Goal: Task Accomplishment & Management: Use online tool/utility

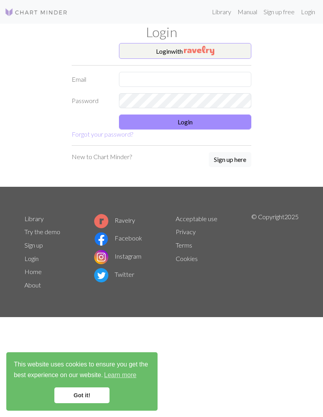
click at [221, 47] on button "Login with" at bounding box center [185, 51] width 133 height 16
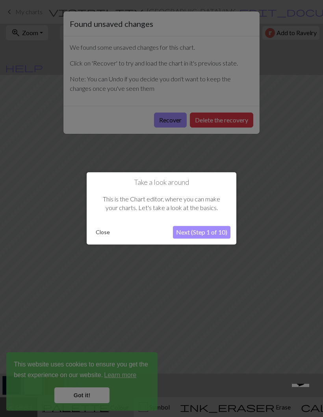
click at [104, 235] on button "Close" at bounding box center [103, 232] width 21 height 12
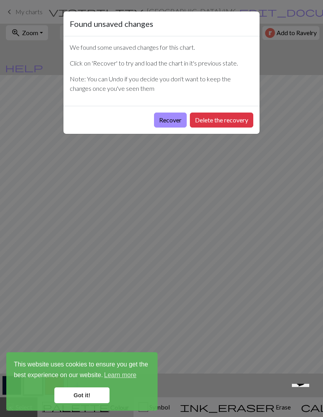
click at [174, 122] on button "Recover" at bounding box center [170, 119] width 33 height 15
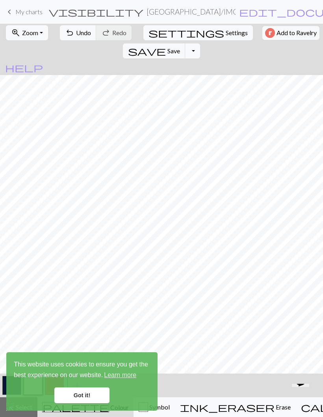
click at [14, 9] on link "keyboard_arrow_left My charts" at bounding box center [24, 11] width 38 height 13
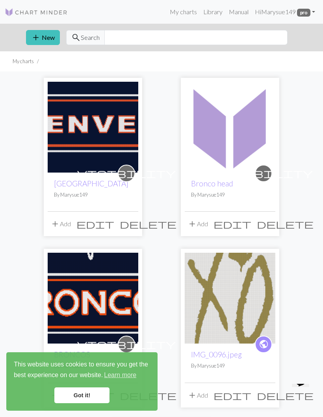
click at [89, 398] on link "Got it!" at bounding box center [81, 395] width 55 height 16
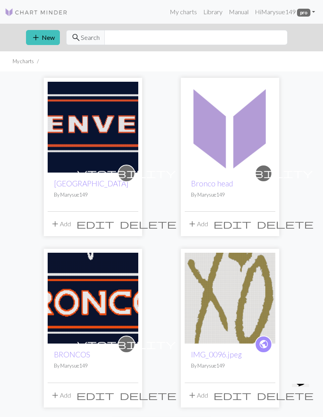
click at [225, 182] on link "Bronco head" at bounding box center [212, 183] width 42 height 9
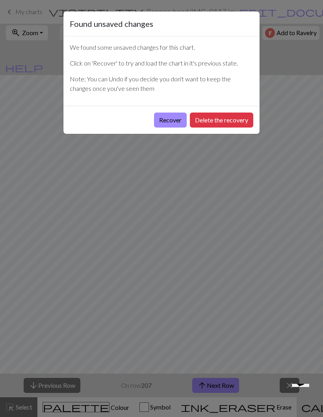
click at [174, 122] on button "Recover" at bounding box center [170, 119] width 33 height 15
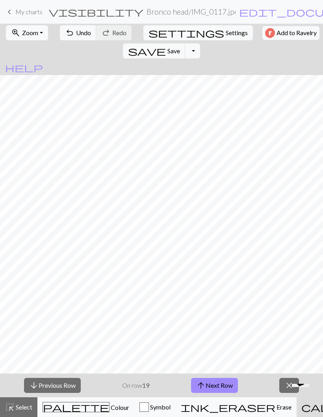
click at [34, 36] on span "Zoom" at bounding box center [30, 32] width 16 height 7
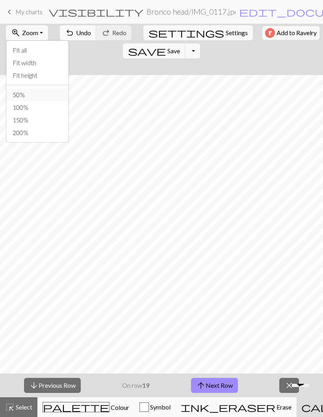
click at [29, 92] on button "50%" at bounding box center [37, 94] width 62 height 13
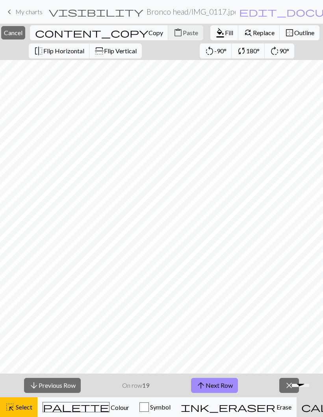
scroll to position [40, 1213]
click at [22, 414] on button "highlight_alt Select Select" at bounding box center [18, 407] width 37 height 20
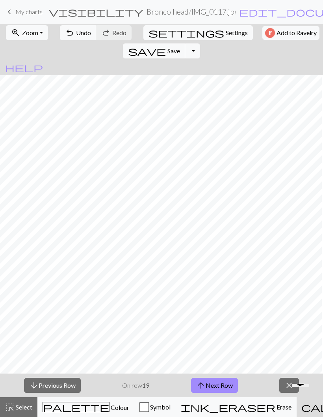
scroll to position [0, 400]
click at [76, 384] on button "arrow_downward Previous Row" at bounding box center [52, 385] width 57 height 15
click at [55, 385] on button "arrow_downward Previous Row" at bounding box center [52, 385] width 57 height 15
